Goal: Check status: Check status

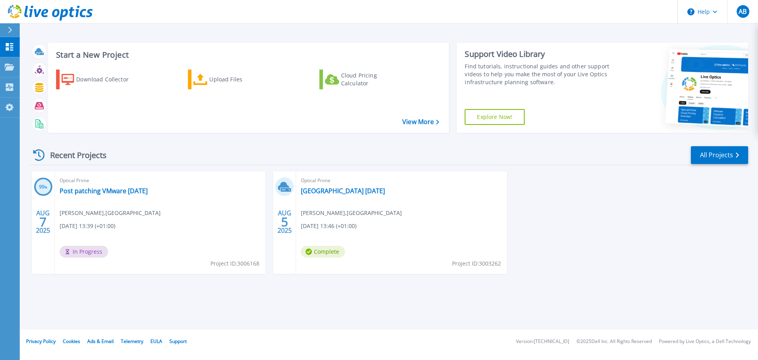
click at [408, 209] on div "Optical Prime Port of [GEOGRAPHIC_DATA] [DATE] [PERSON_NAME] , [GEOGRAPHIC_DATA…" at bounding box center [401, 222] width 210 height 102
click at [359, 230] on div "Optical Prime Port of [GEOGRAPHIC_DATA] [DATE] [PERSON_NAME] , [GEOGRAPHIC_DATA…" at bounding box center [401, 222] width 210 height 102
click at [352, 232] on div "Optical Prime Port of [GEOGRAPHIC_DATA] [DATE] [PERSON_NAME] , [GEOGRAPHIC_DATA…" at bounding box center [401, 222] width 210 height 102
